Goal: Transaction & Acquisition: Purchase product/service

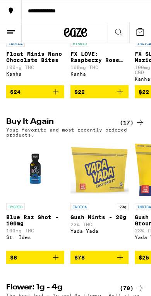
scroll to position [339, 0]
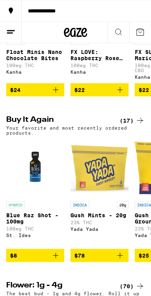
click at [58, 260] on icon "Add to bag" at bounding box center [55, 255] width 9 height 9
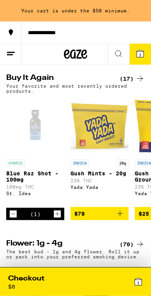
click at [57, 219] on icon "Increment" at bounding box center [57, 213] width 7 height 9
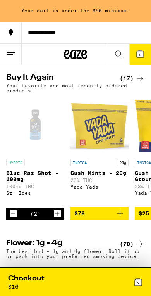
click at [57, 218] on icon "Increment" at bounding box center [57, 213] width 7 height 9
click at [127, 220] on button "$78" at bounding box center [100, 213] width 58 height 13
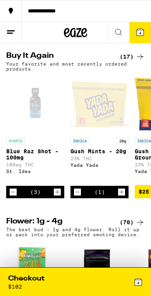
click at [125, 196] on button "Increment" at bounding box center [122, 192] width 8 height 8
click at [110, 278] on div "5" at bounding box center [109, 282] width 67 height 16
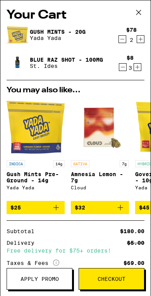
click at [125, 282] on span "Checkout" at bounding box center [112, 278] width 28 height 5
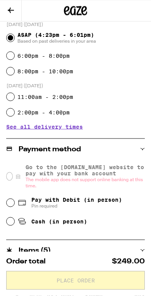
click at [13, 205] on input "Pay with Debit (in person) Pin required" at bounding box center [11, 203] width 8 height 8
radio input "true"
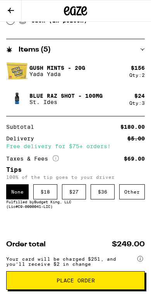
scroll to position [390, 0]
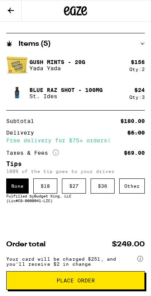
click at [44, 188] on div "$ 18" at bounding box center [45, 185] width 24 height 15
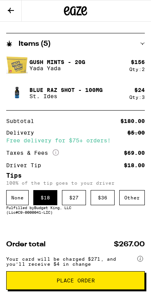
click at [110, 280] on span "Place Order" at bounding box center [76, 280] width 126 height 5
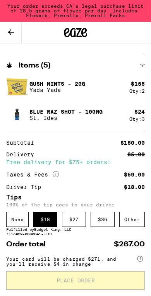
click at [37, 32] on div at bounding box center [25, 33] width 50 height 22
click at [20, 9] on div "Your order exceeds CA's legal purchase limit of 28.5 grams of flower per day. I…" at bounding box center [75, 11] width 151 height 22
click at [9, 33] on icon at bounding box center [10, 32] width 9 height 9
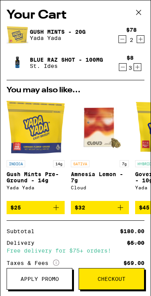
click at [126, 40] on button "Decrement" at bounding box center [123, 39] width 8 height 8
click at [104, 278] on span "Checkout" at bounding box center [112, 278] width 28 height 5
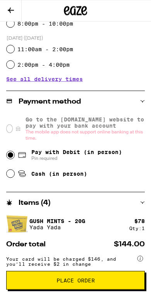
scroll to position [230, 0]
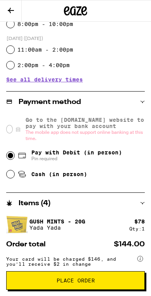
click at [13, 157] on input "Pay with Debit (in person) Pin required" at bounding box center [11, 156] width 8 height 8
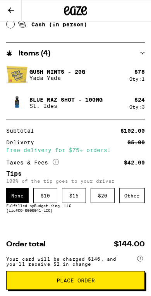
scroll to position [381, 0]
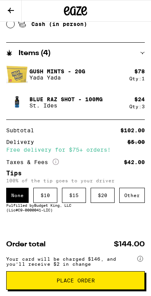
click at [44, 197] on div "$ 10" at bounding box center [45, 195] width 24 height 15
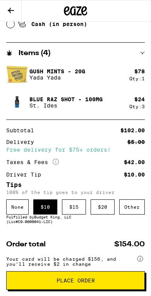
click at [64, 278] on span "Place Order" at bounding box center [76, 280] width 38 height 5
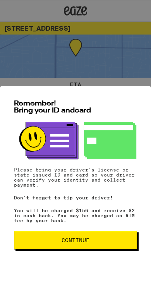
click at [38, 236] on button "Continue" at bounding box center [75, 240] width 123 height 19
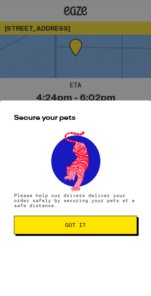
click at [32, 228] on span "Got it" at bounding box center [76, 224] width 110 height 5
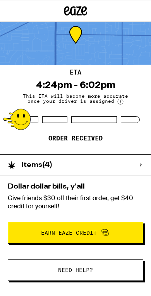
scroll to position [12, 0]
